Goal: Check status: Check status

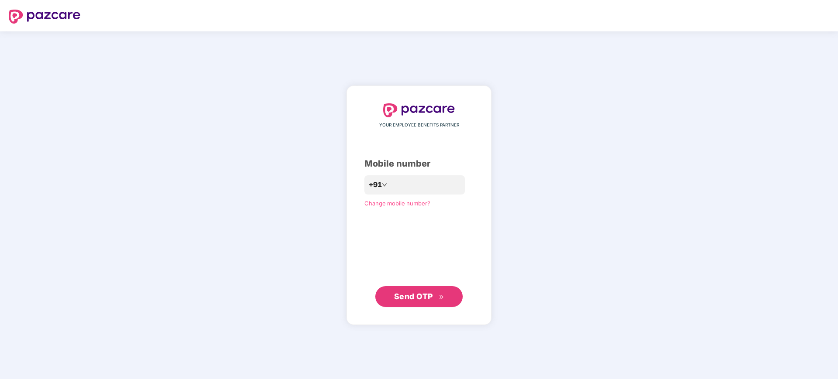
click at [269, 48] on div "YOUR EMPLOYEE BENEFITS PARTNER Mobile number +91 Change mobile number? Send OTP" at bounding box center [419, 205] width 838 height 348
click at [417, 189] on input "number" at bounding box center [425, 185] width 72 height 14
type input "**********"
click at [423, 293] on span "Send OTP" at bounding box center [413, 296] width 39 height 9
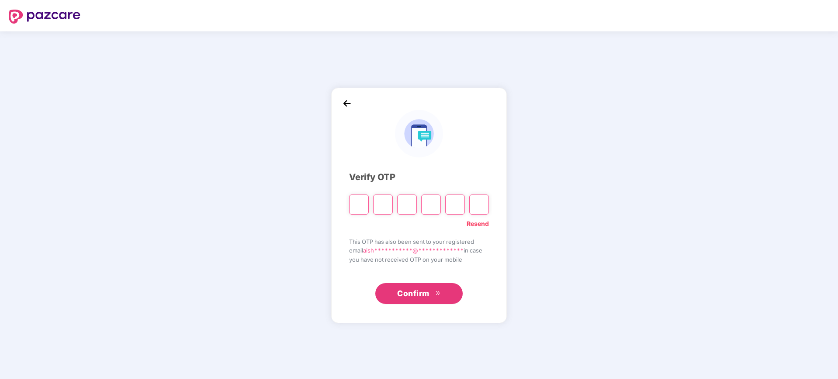
type input "*"
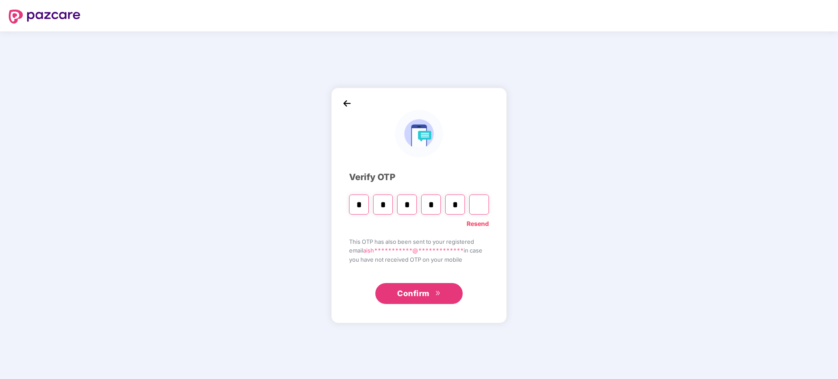
type input "*"
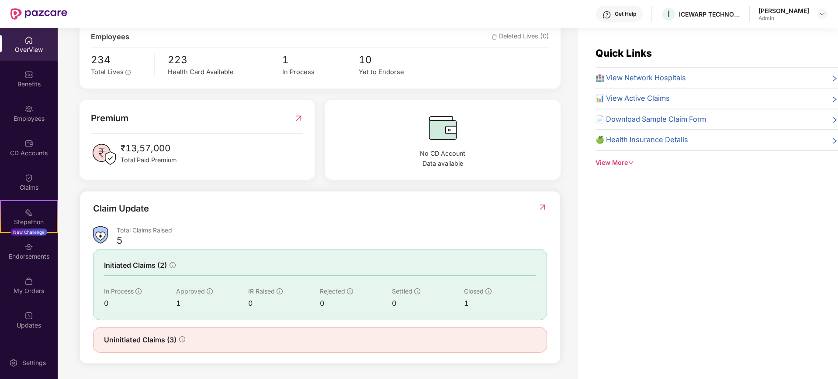
scroll to position [167, 0]
click at [29, 246] on img at bounding box center [28, 247] width 9 height 9
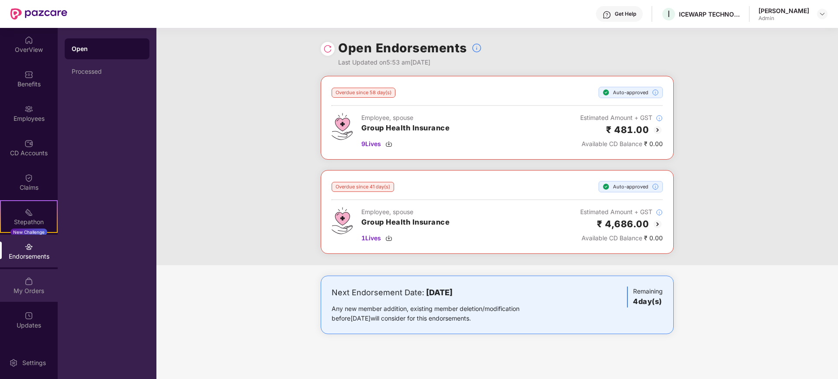
click at [18, 279] on div "My Orders" at bounding box center [29, 285] width 58 height 33
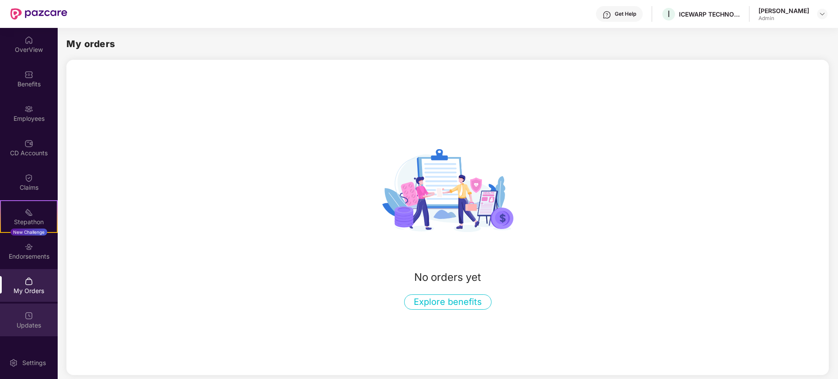
click at [28, 321] on div "Updates" at bounding box center [29, 325] width 58 height 9
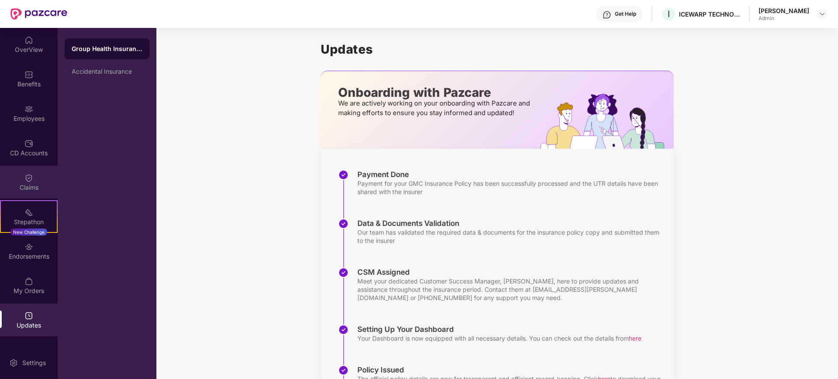
click at [31, 179] on img at bounding box center [28, 178] width 9 height 9
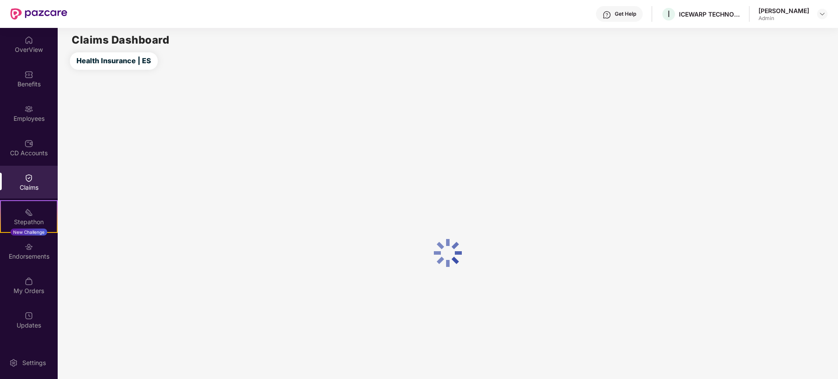
drag, startPoint x: 39, startPoint y: 145, endPoint x: 74, endPoint y: 159, distance: 37.4
click at [41, 149] on div "CD Accounts" at bounding box center [29, 147] width 58 height 33
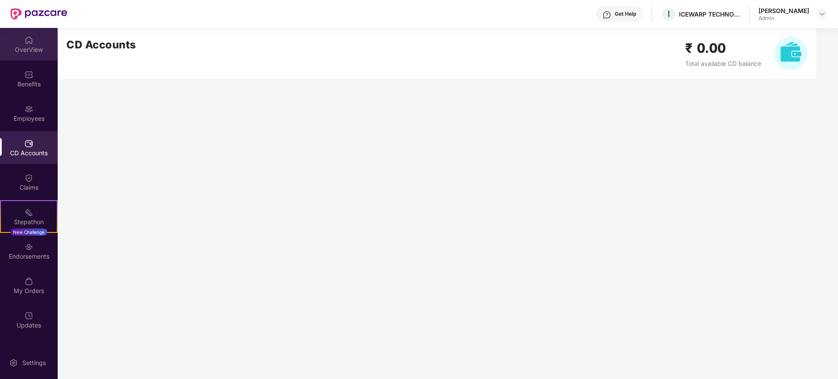
click at [26, 49] on div "OverView" at bounding box center [29, 49] width 58 height 9
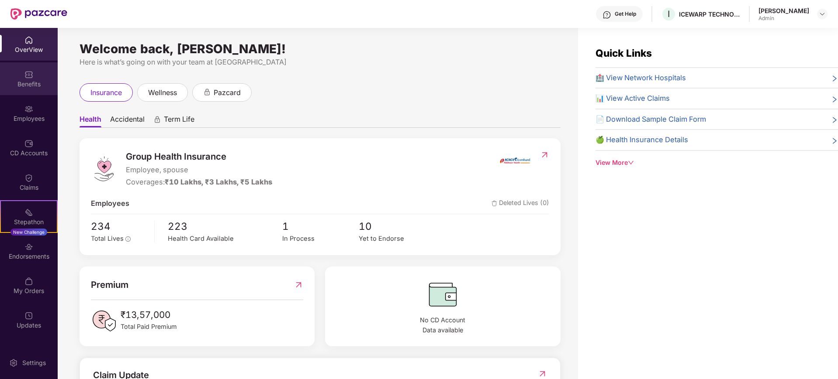
click at [28, 72] on img at bounding box center [28, 74] width 9 height 9
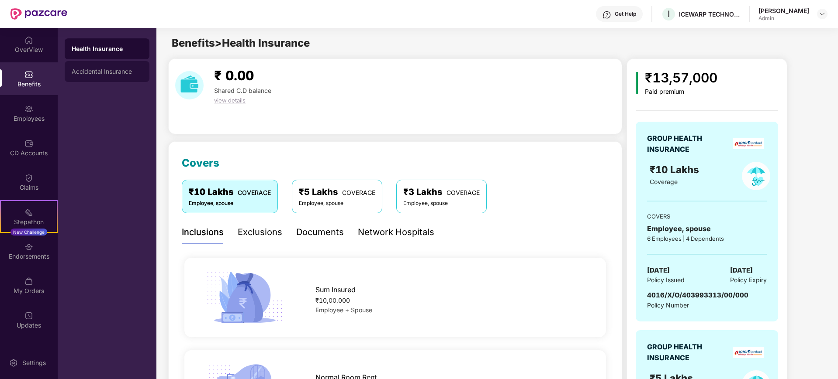
click at [94, 79] on div "Accidental Insurance" at bounding box center [107, 71] width 85 height 21
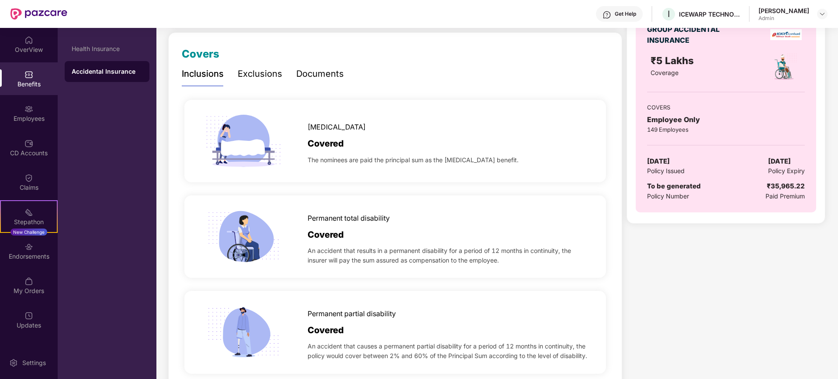
scroll to position [164, 0]
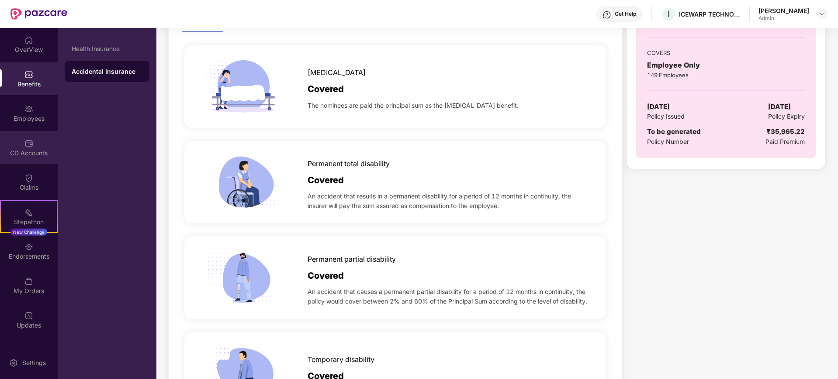
click at [33, 147] on div "CD Accounts" at bounding box center [29, 147] width 58 height 33
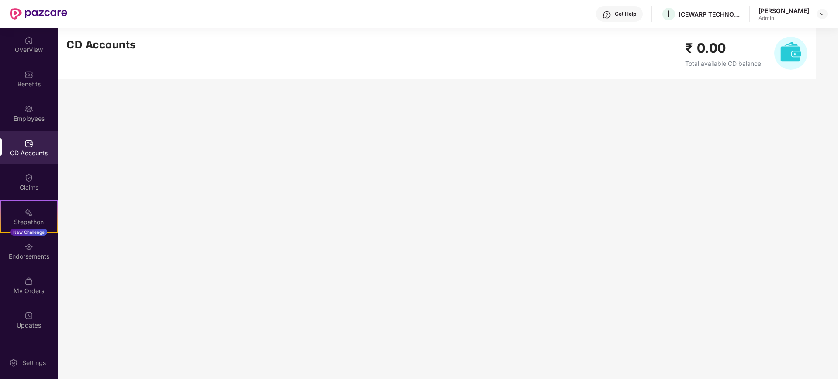
scroll to position [0, 0]
click at [0, 174] on div "Claims" at bounding box center [29, 182] width 58 height 33
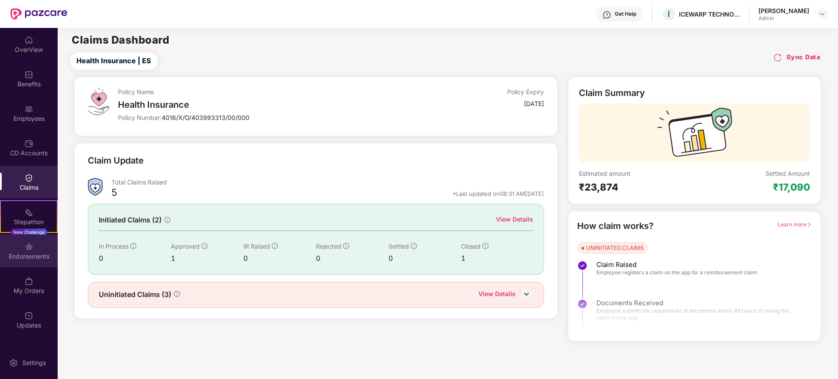
click at [34, 248] on div "Endorsements" at bounding box center [29, 251] width 58 height 33
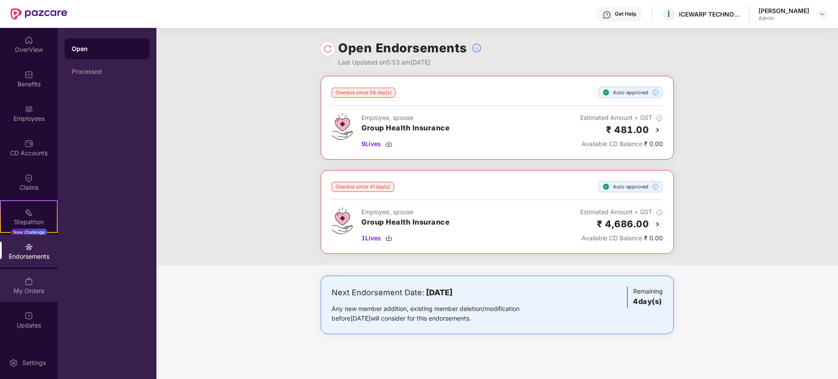
click at [27, 275] on div "My Orders" at bounding box center [29, 285] width 58 height 33
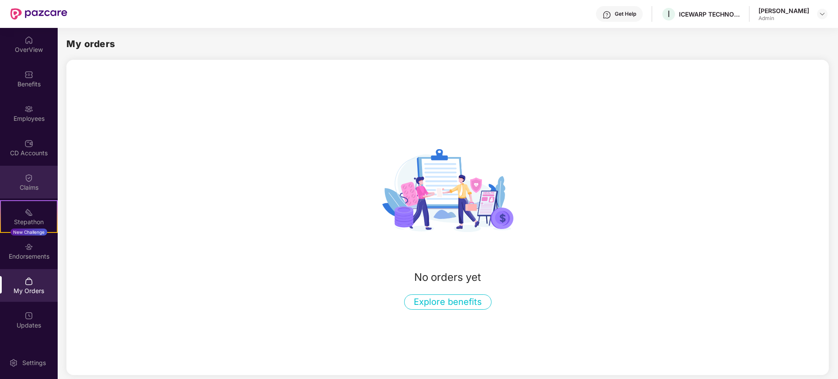
click at [25, 174] on img at bounding box center [28, 178] width 9 height 9
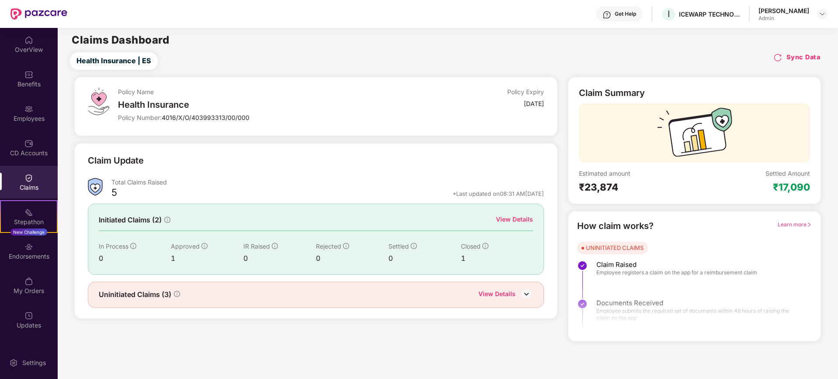
click at [510, 293] on div "View Details" at bounding box center [496, 295] width 37 height 11
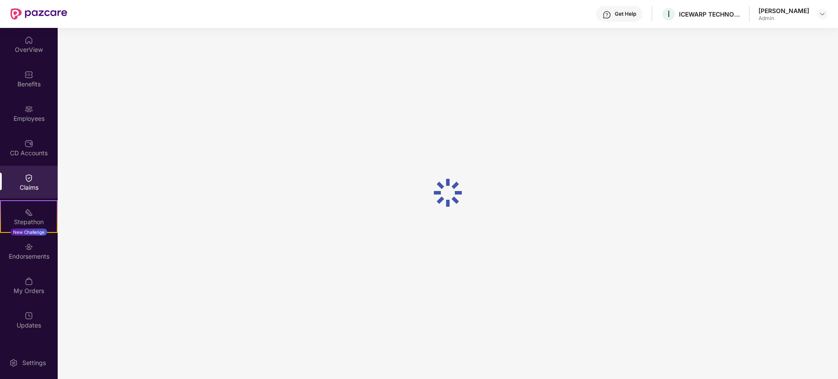
scroll to position [28, 0]
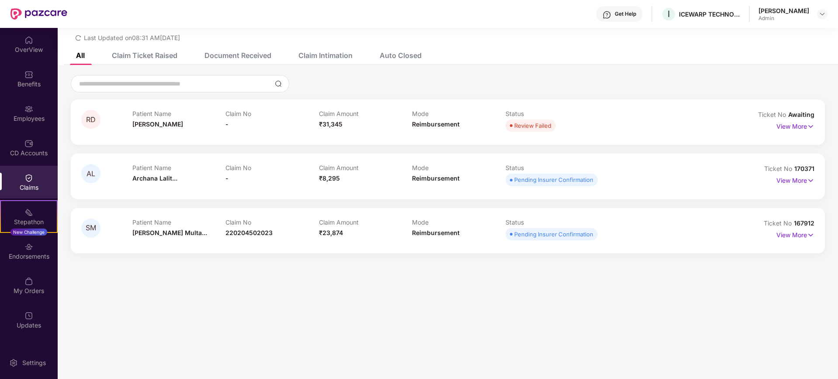
click at [572, 190] on div "AL Patient Name Archana Lalit... Claim No - Claim Amount ₹8,295 Mode Reimbursem…" at bounding box center [448, 176] width 754 height 45
click at [571, 180] on div "Pending Insurer Confirmation" at bounding box center [553, 180] width 79 height 9
click at [803, 182] on p "View More" at bounding box center [795, 180] width 38 height 12
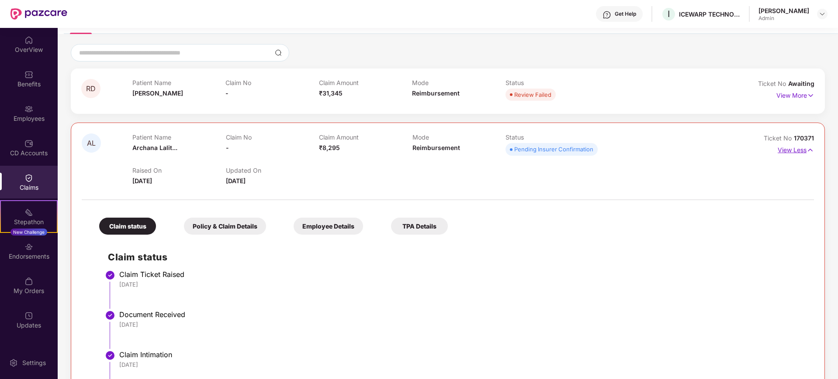
click at [788, 150] on p "View Less" at bounding box center [795, 149] width 36 height 12
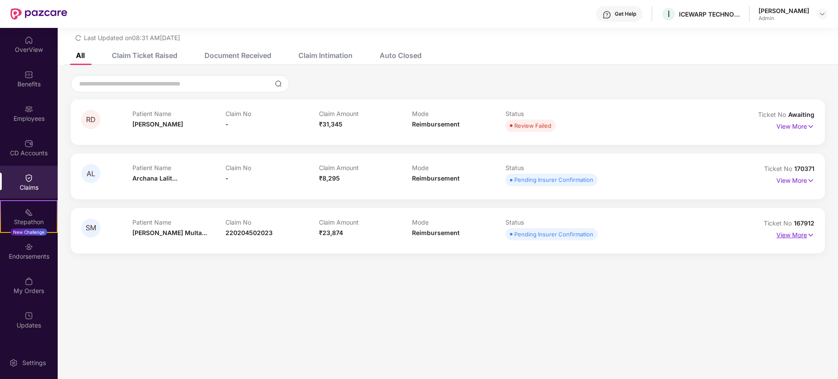
click at [792, 234] on p "View More" at bounding box center [795, 234] width 38 height 12
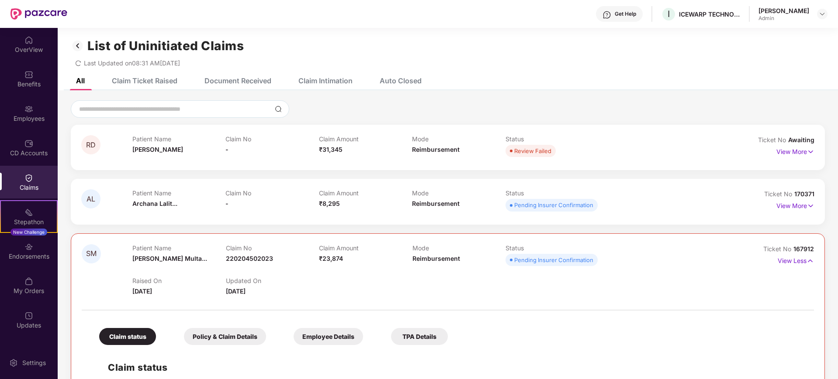
scroll to position [0, 0]
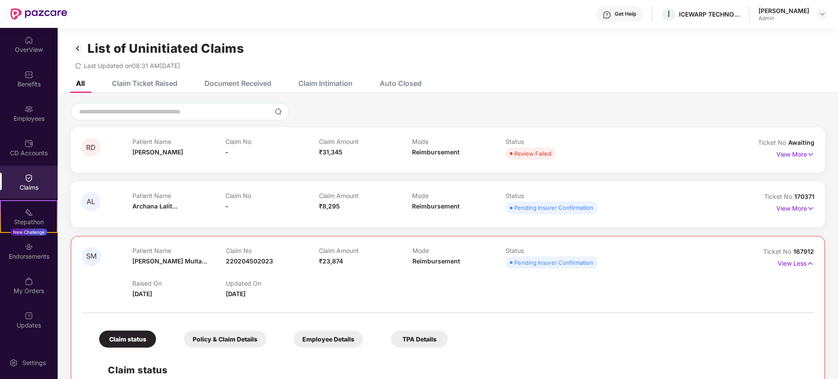
click at [616, 13] on div "Get Help" at bounding box center [619, 14] width 47 height 16
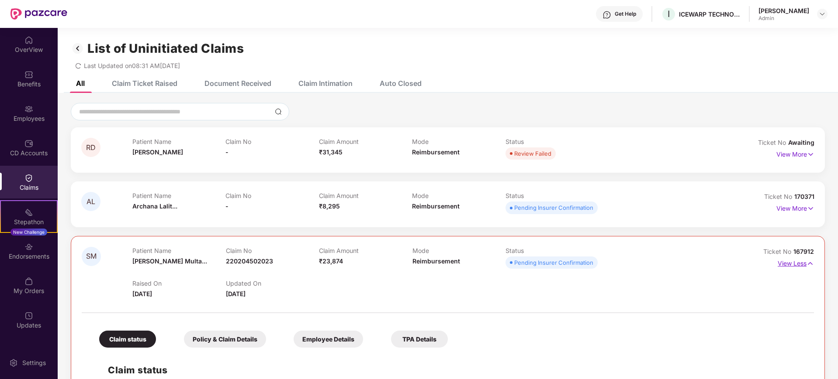
click at [800, 266] on p "View Less" at bounding box center [795, 263] width 36 height 12
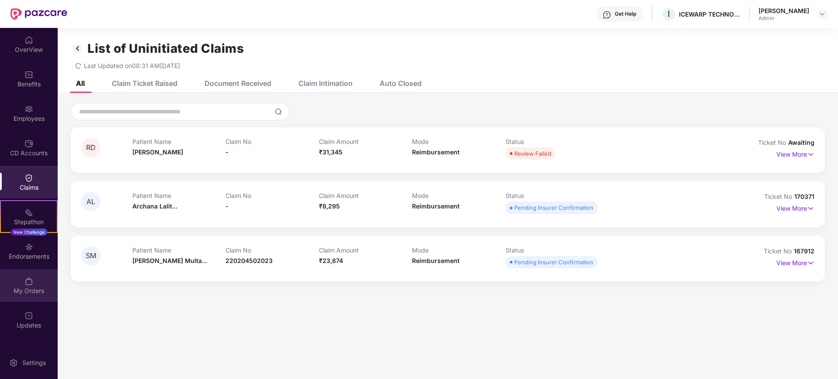
click at [38, 288] on div "My Orders" at bounding box center [29, 291] width 58 height 9
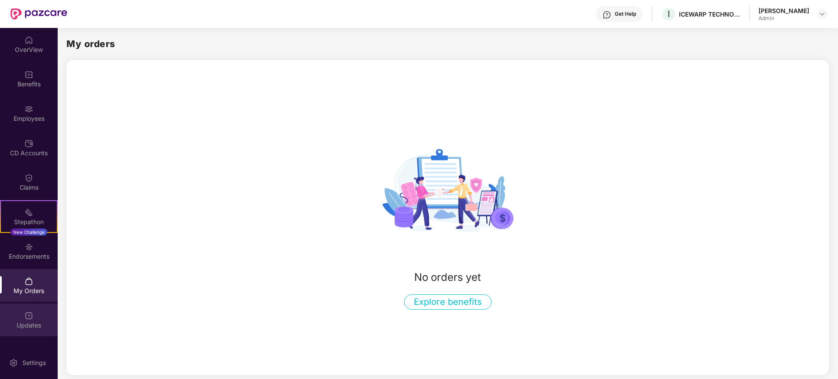
click at [36, 322] on div "Updates" at bounding box center [29, 325] width 58 height 9
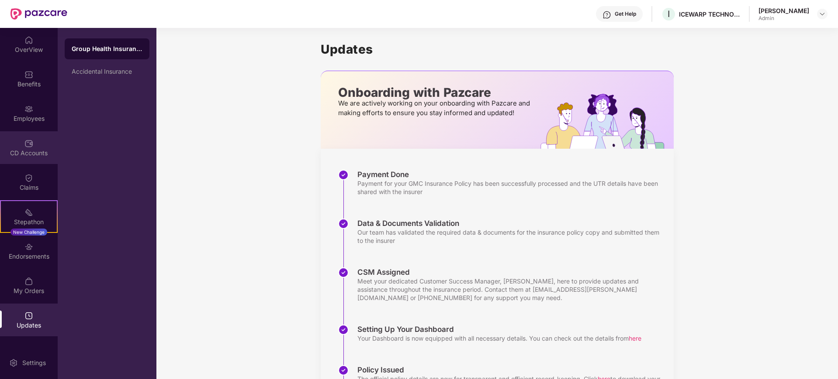
click at [38, 156] on div "CD Accounts" at bounding box center [29, 153] width 58 height 9
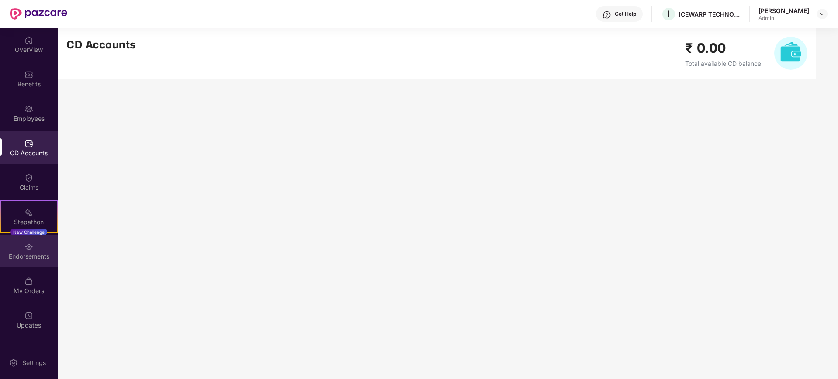
click at [26, 247] on img at bounding box center [28, 247] width 9 height 9
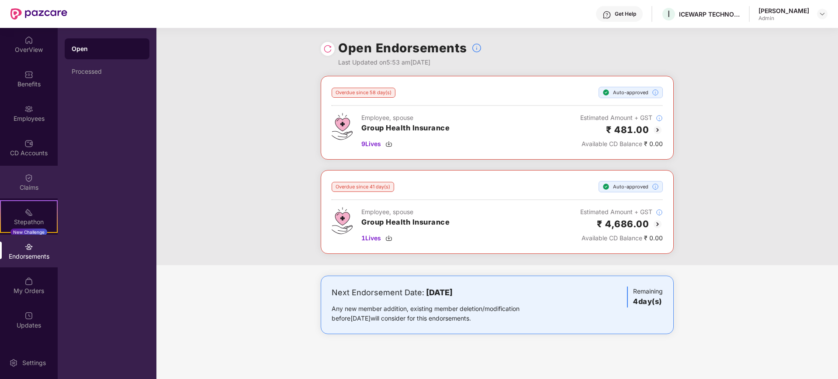
click at [25, 182] on div "Claims" at bounding box center [29, 182] width 58 height 33
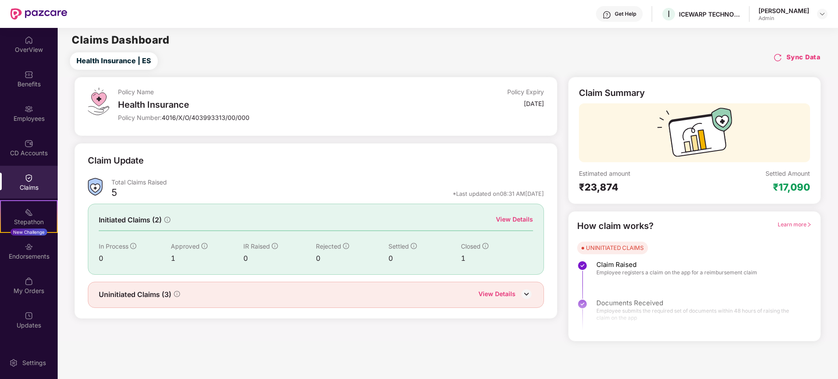
click at [419, 297] on div "Uninitiated Claims (3) View Details" at bounding box center [316, 295] width 435 height 11
click at [501, 301] on div "Uninitiated Claims (3) View Details" at bounding box center [316, 295] width 456 height 26
click at [499, 293] on div "View Details" at bounding box center [496, 295] width 37 height 11
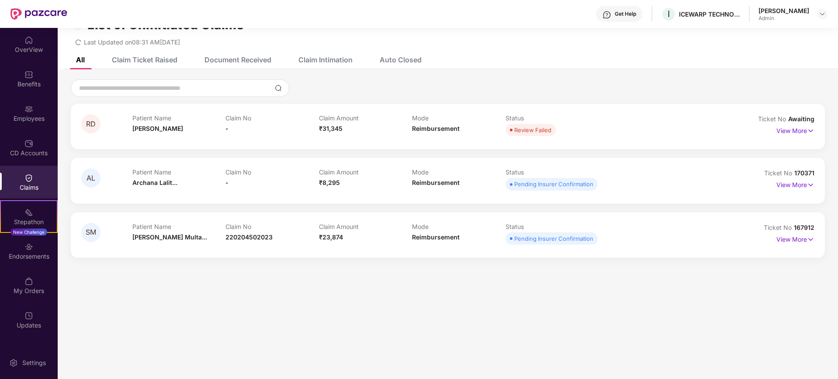
scroll to position [28, 0]
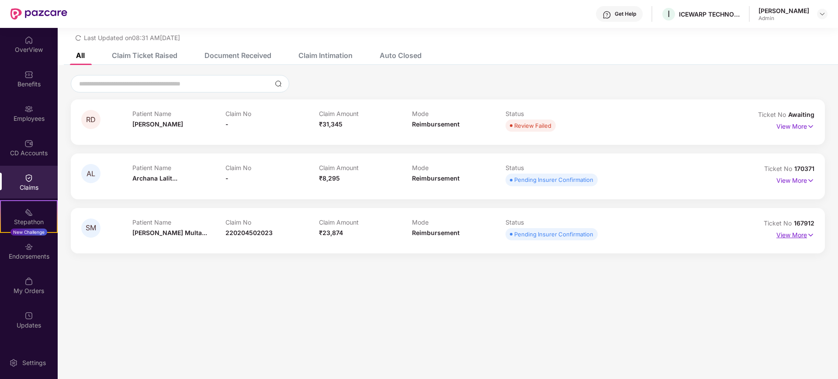
click at [784, 236] on p "View More" at bounding box center [795, 234] width 38 height 12
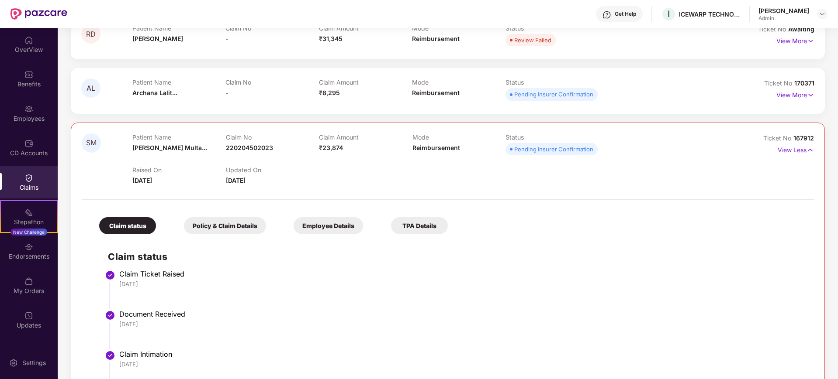
scroll to position [59, 0]
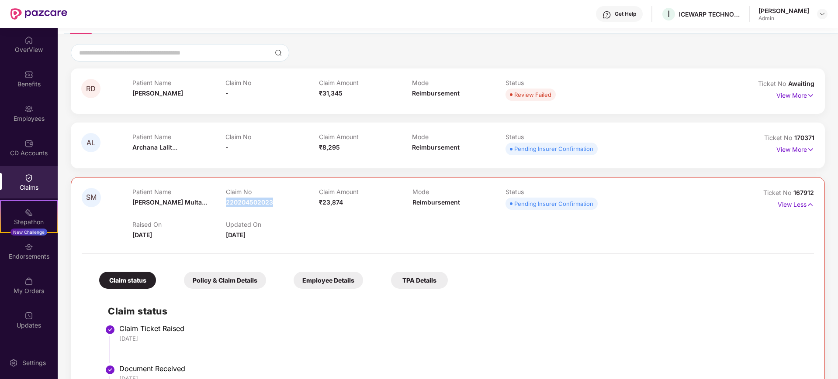
drag, startPoint x: 225, startPoint y: 205, endPoint x: 287, endPoint y: 200, distance: 62.2
click at [287, 200] on div "Claim No 220204502023" at bounding box center [272, 200] width 93 height 24
click at [245, 221] on div "220204502023" at bounding box center [252, 221] width 54 height 15
click at [262, 222] on div "220204502023" at bounding box center [252, 221] width 54 height 15
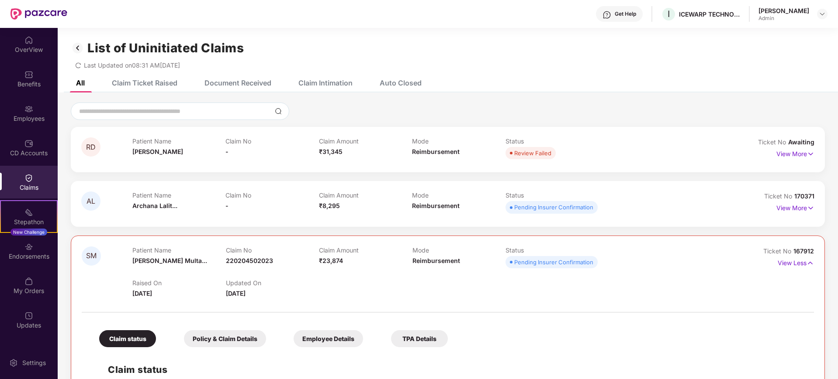
scroll to position [0, 0]
click at [792, 262] on p "View Less" at bounding box center [795, 263] width 36 height 12
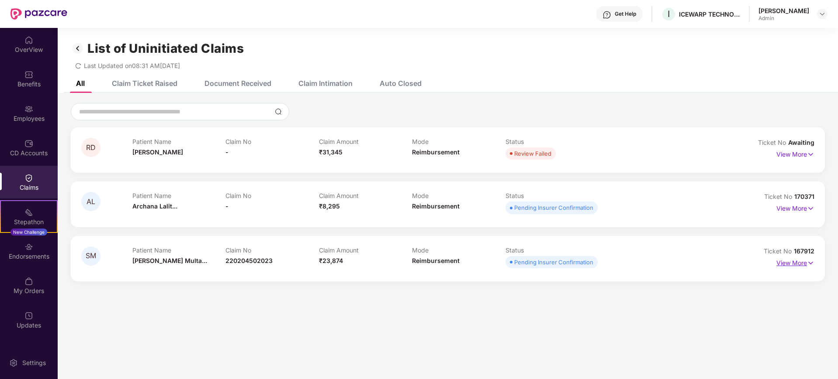
click at [787, 265] on p "View More" at bounding box center [795, 262] width 38 height 12
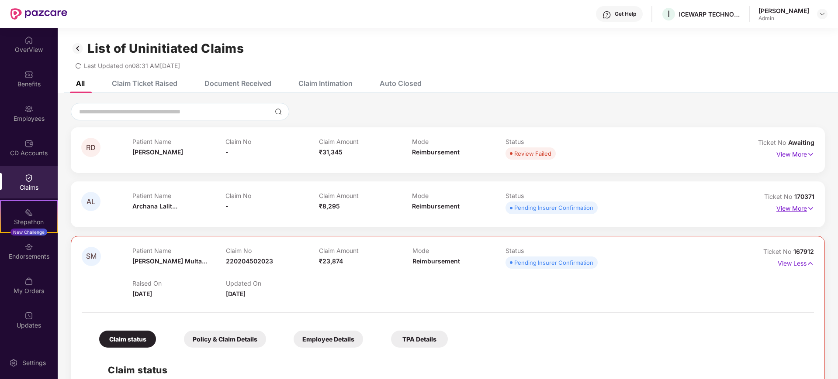
click at [798, 207] on p "View More" at bounding box center [795, 208] width 38 height 12
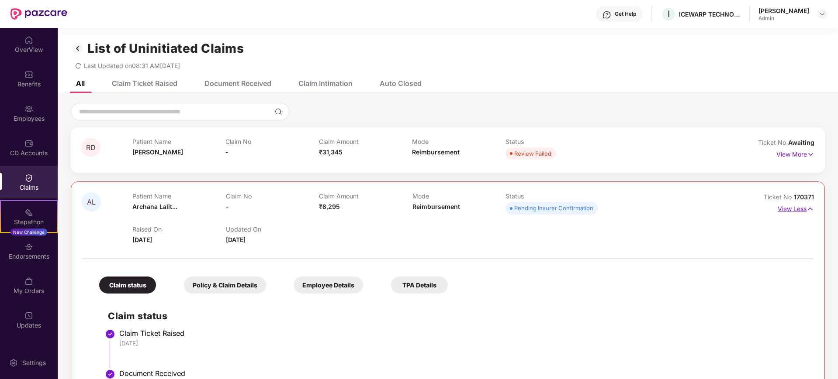
click at [798, 207] on p "View Less" at bounding box center [795, 208] width 36 height 12
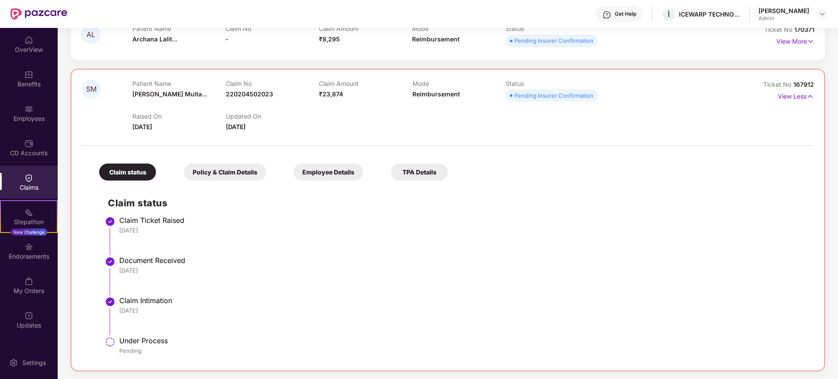
scroll to position [168, 0]
click at [24, 259] on div "Endorsements" at bounding box center [29, 256] width 58 height 9
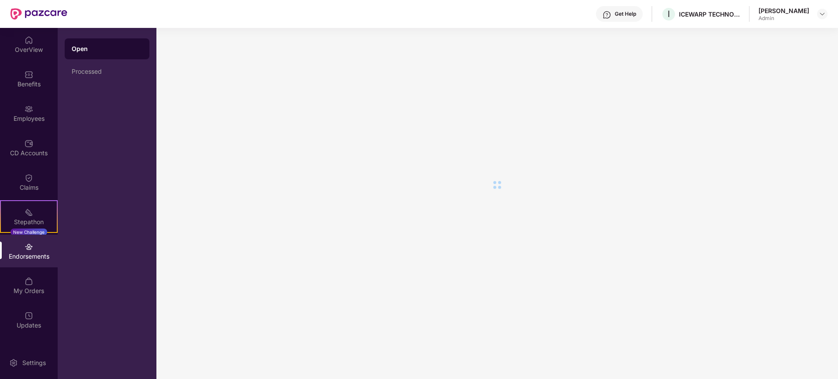
scroll to position [0, 0]
